Goal: Information Seeking & Learning: Learn about a topic

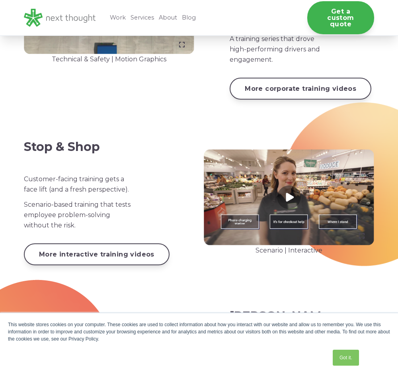
scroll to position [916, 0]
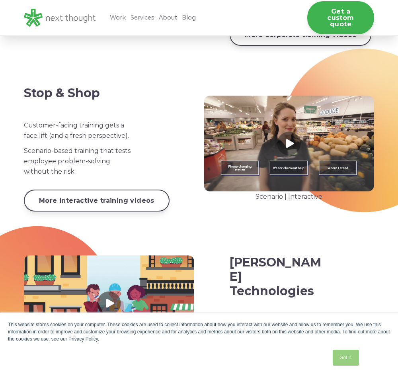
click at [351, 357] on link "Got it." at bounding box center [346, 358] width 26 height 16
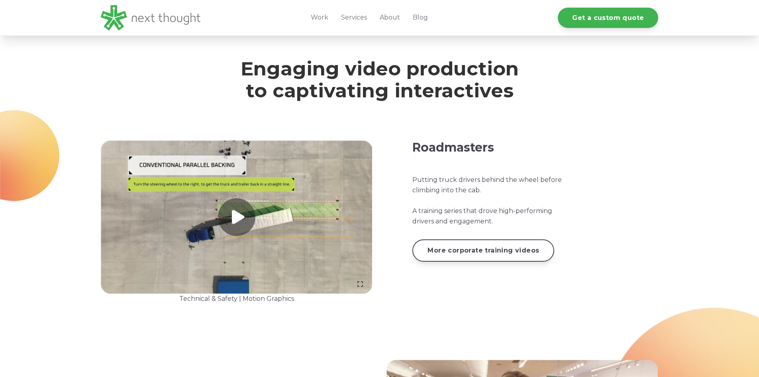
scroll to position [0, 0]
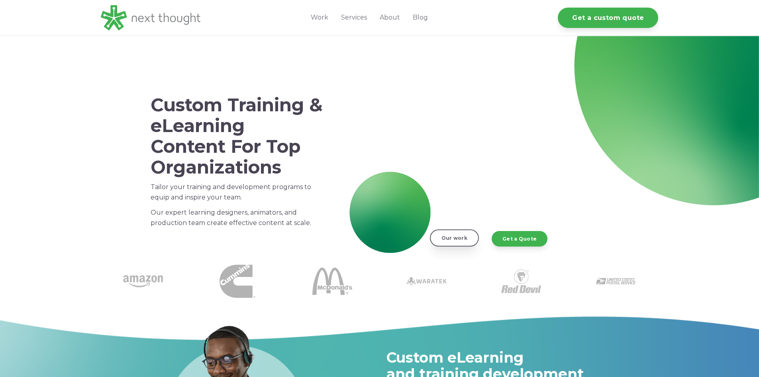
click at [398, 242] on link "Our work" at bounding box center [454, 237] width 49 height 17
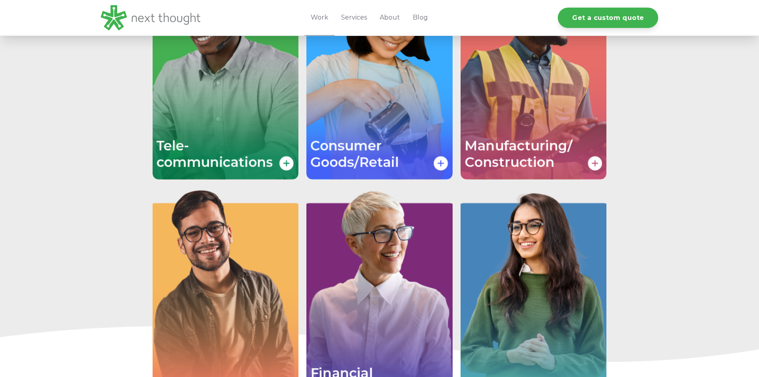
scroll to position [1713, 0]
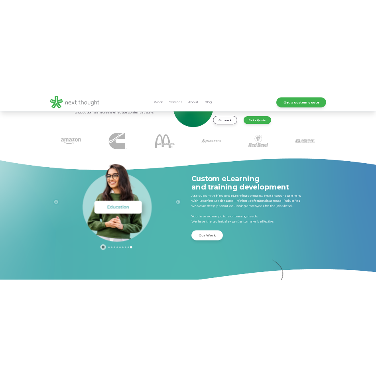
scroll to position [199, 0]
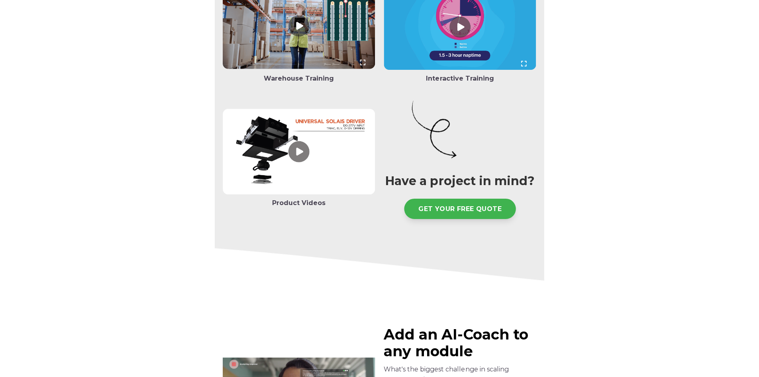
scroll to position [1594, 0]
